Goal: Task Accomplishment & Management: Complete application form

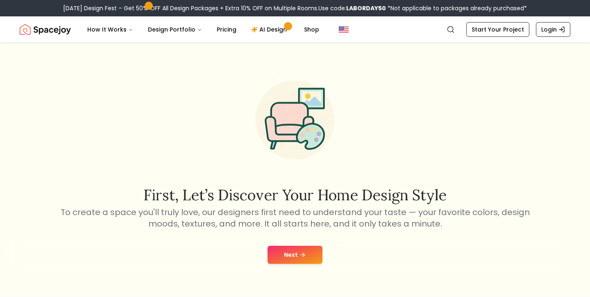
click at [293, 253] on button "Next" at bounding box center [294, 255] width 55 height 18
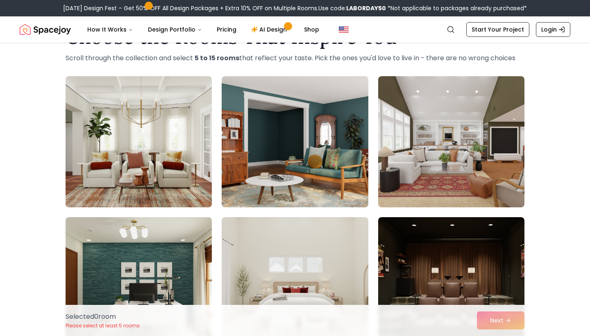
scroll to position [36, 0]
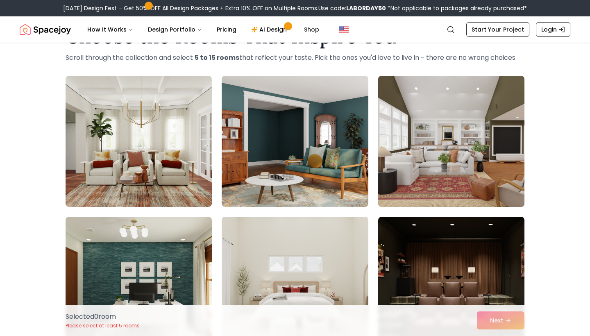
click at [443, 143] on img at bounding box center [451, 141] width 154 height 138
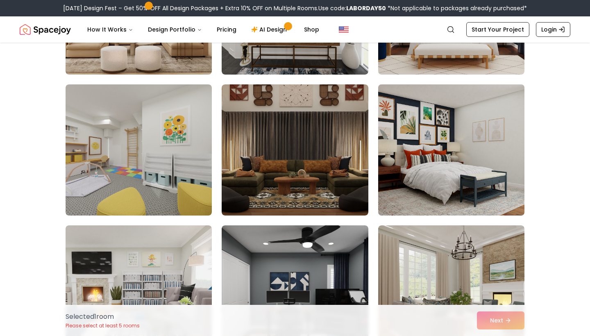
scroll to position [1328, 0]
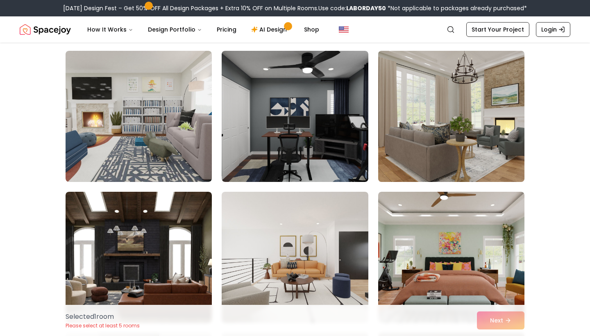
click at [470, 124] on img at bounding box center [451, 116] width 154 height 138
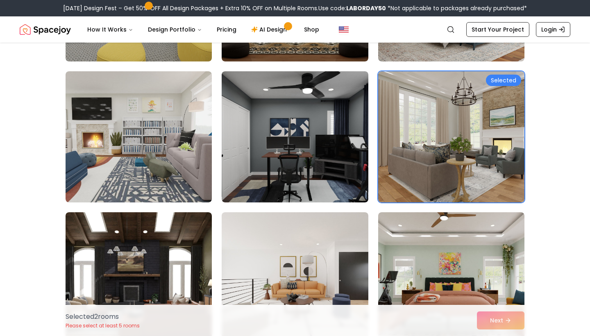
scroll to position [1478, 0]
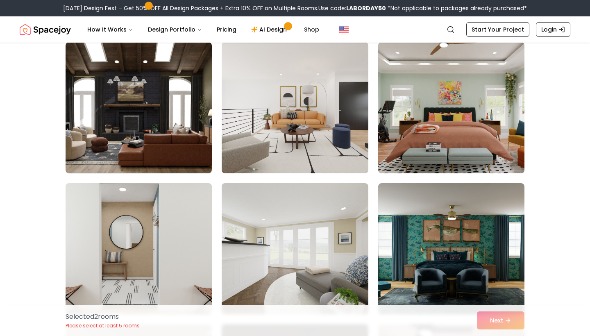
click at [444, 151] on img at bounding box center [451, 108] width 154 height 138
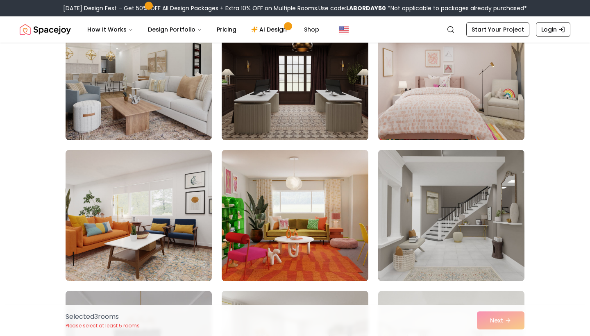
scroll to position [1858, 0]
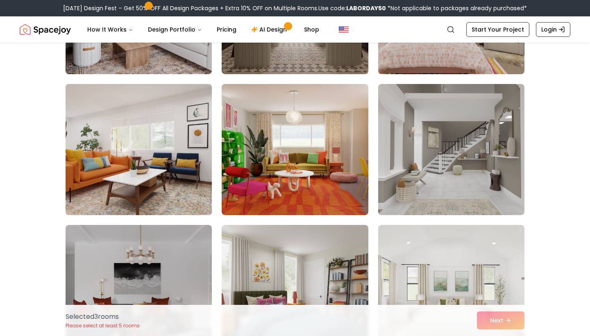
click at [158, 183] on img at bounding box center [139, 150] width 154 height 138
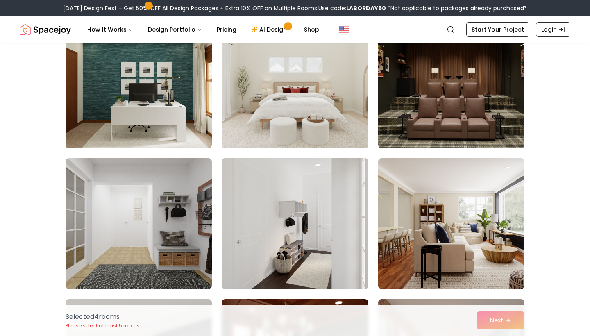
scroll to position [225, 0]
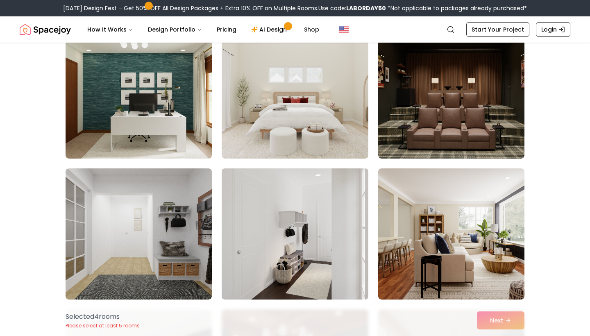
click at [320, 244] on img at bounding box center [295, 234] width 154 height 138
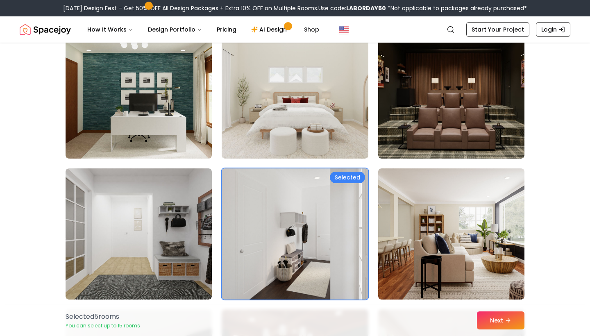
scroll to position [92, 0]
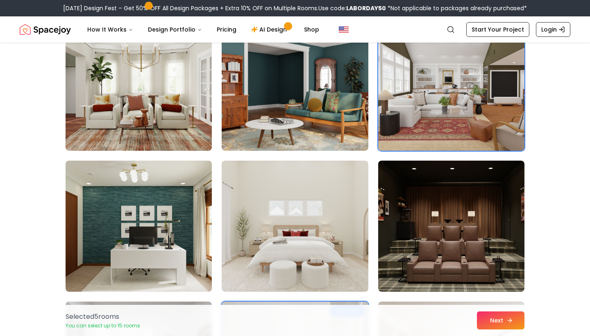
click at [509, 296] on icon at bounding box center [509, 320] width 7 height 7
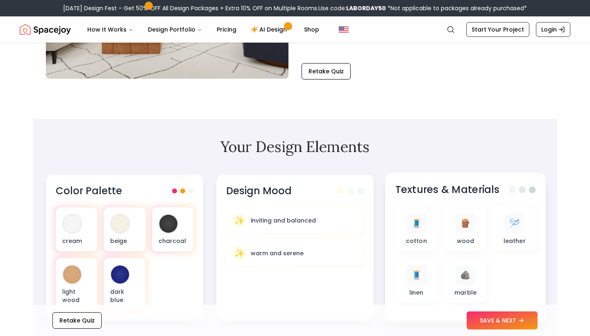
scroll to position [222, 0]
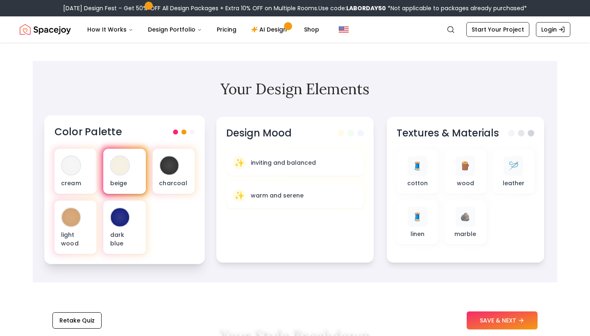
click at [124, 173] on div at bounding box center [120, 165] width 18 height 18
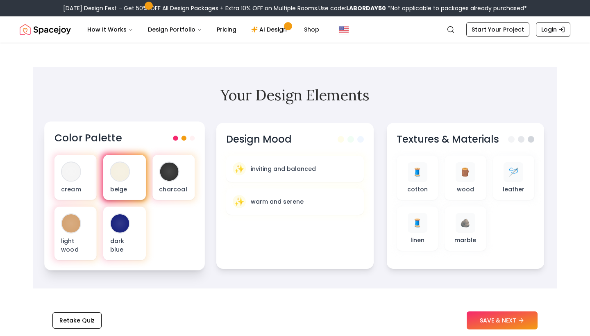
scroll to position [222, 0]
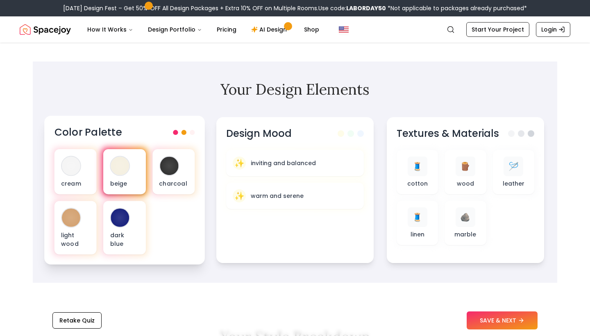
click at [136, 187] on p "beige" at bounding box center [124, 183] width 29 height 8
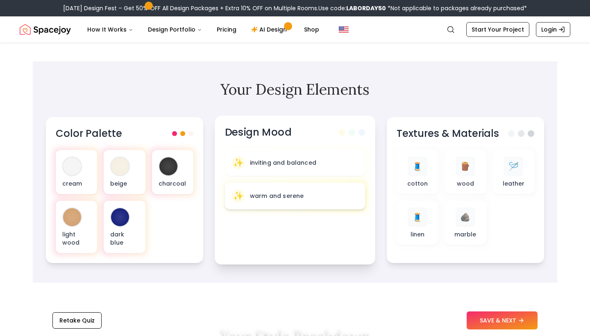
click at [276, 203] on div "✨ warm and serene" at bounding box center [295, 196] width 140 height 27
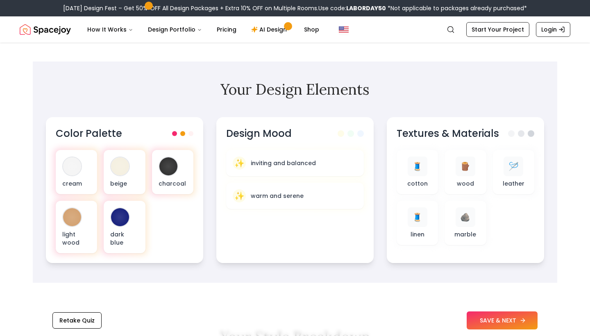
click at [497, 317] on button "SAVE & NEXT" at bounding box center [501, 320] width 71 height 18
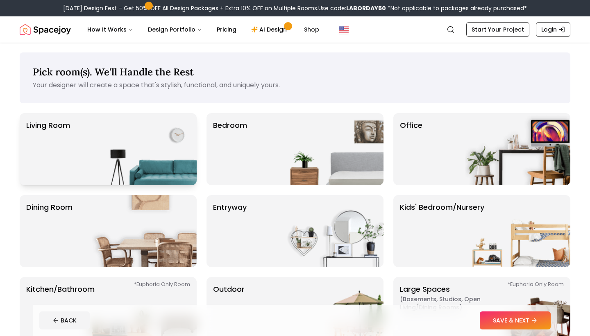
click at [170, 140] on img at bounding box center [144, 149] width 105 height 72
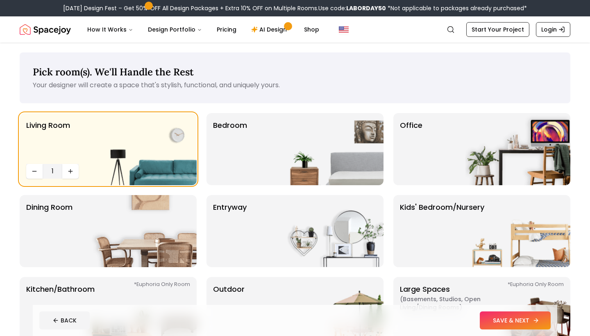
click at [524, 320] on button "SAVE & NEXT" at bounding box center [514, 320] width 71 height 18
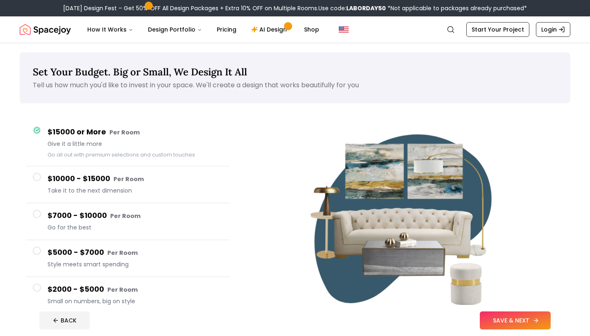
click at [500, 318] on button "SAVE & NEXT" at bounding box center [514, 320] width 71 height 18
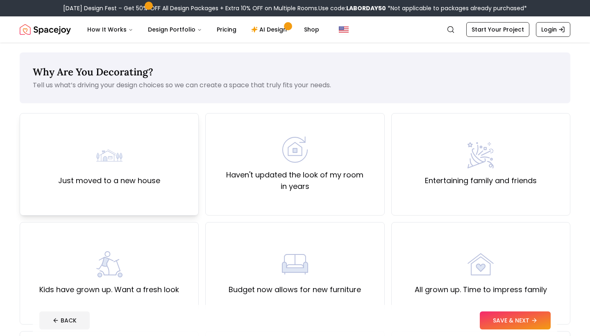
click at [142, 188] on div "Just moved to a new house" at bounding box center [109, 164] width 179 height 102
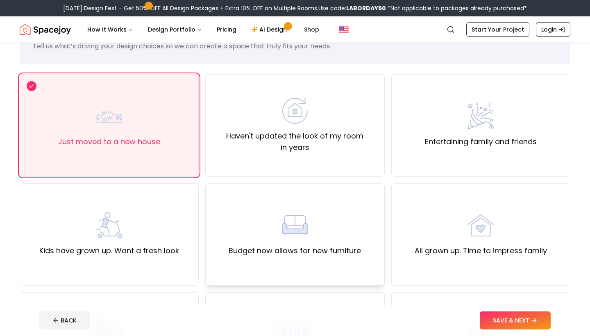
scroll to position [41, 0]
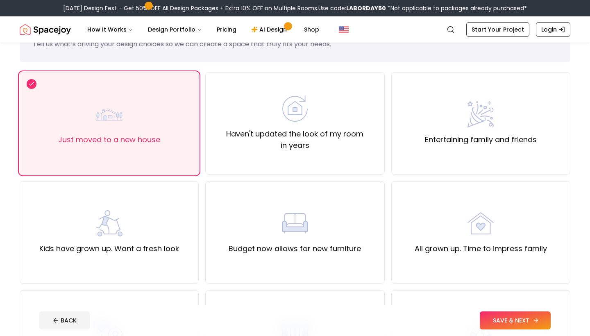
click at [513, 314] on button "SAVE & NEXT" at bounding box center [514, 320] width 71 height 18
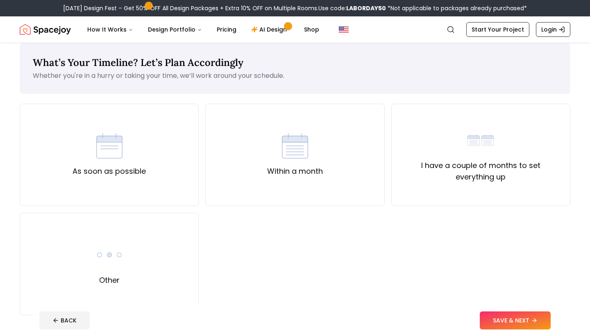
scroll to position [8, 0]
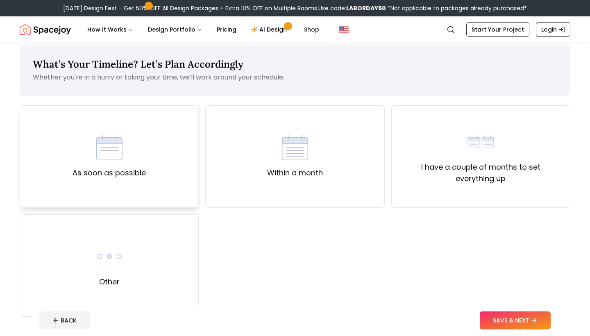
click at [154, 183] on div "As soon as possible" at bounding box center [109, 156] width 179 height 102
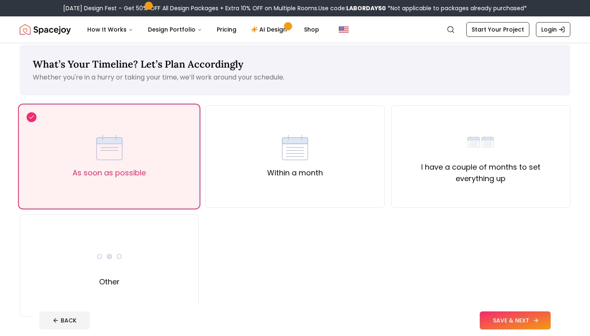
click at [519, 313] on button "SAVE & NEXT" at bounding box center [514, 320] width 71 height 18
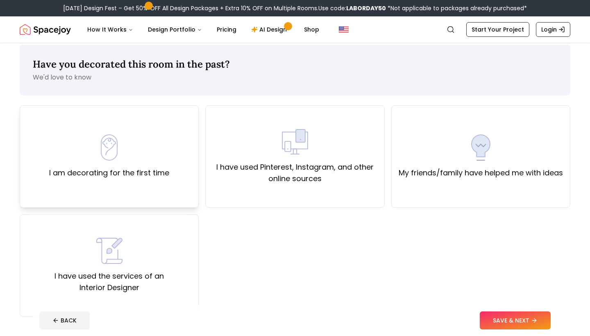
click at [131, 162] on div "I am decorating for the first time" at bounding box center [109, 156] width 120 height 44
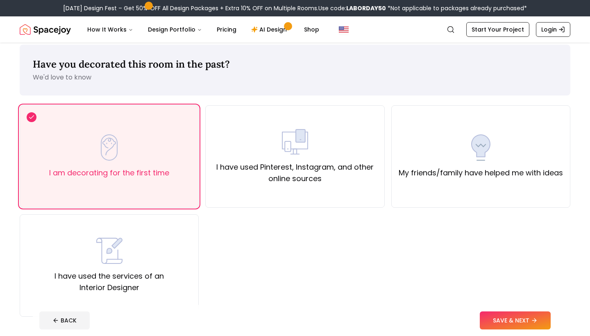
click at [508, 323] on button "SAVE & NEXT" at bounding box center [514, 320] width 71 height 18
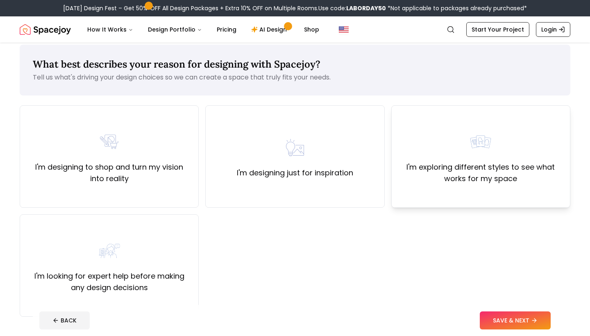
click at [494, 187] on div "I'm exploring different styles to see what works for my space" at bounding box center [480, 156] width 179 height 102
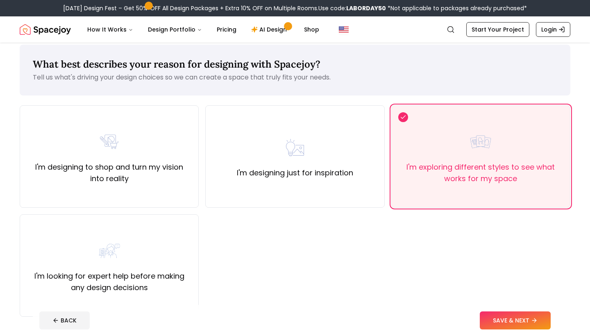
click at [507, 304] on div "I'm designing to shop and turn my vision into reality I'm designing just for in…" at bounding box center [295, 210] width 550 height 211
click at [507, 316] on button "SAVE & NEXT" at bounding box center [514, 320] width 71 height 18
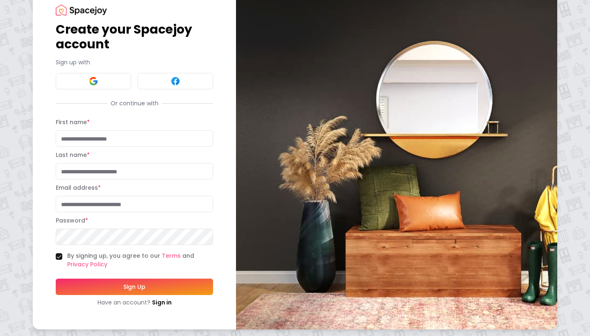
scroll to position [25, 0]
